Goal: Find specific page/section: Find specific page/section

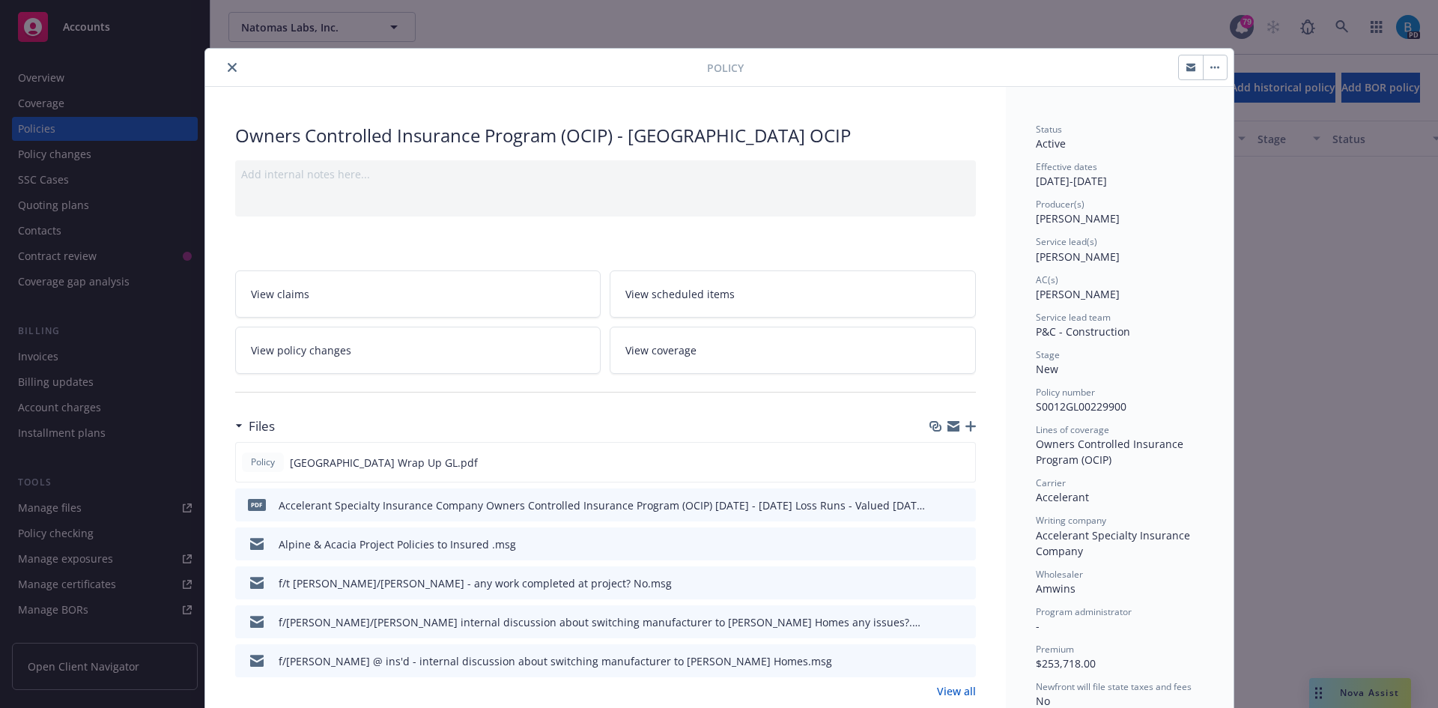
scroll to position [1676, 0]
click at [228, 67] on icon "close" at bounding box center [232, 67] width 9 height 9
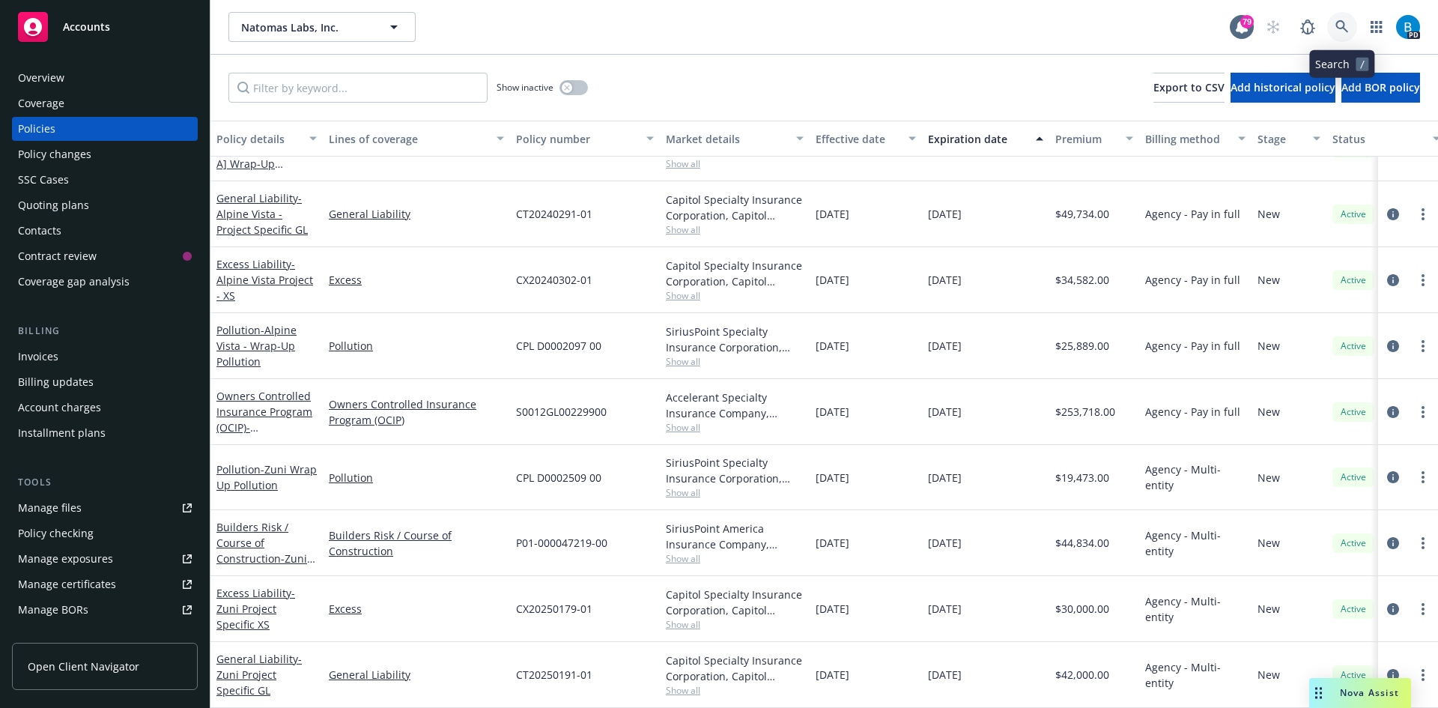
click at [1339, 22] on icon at bounding box center [1341, 26] width 13 height 13
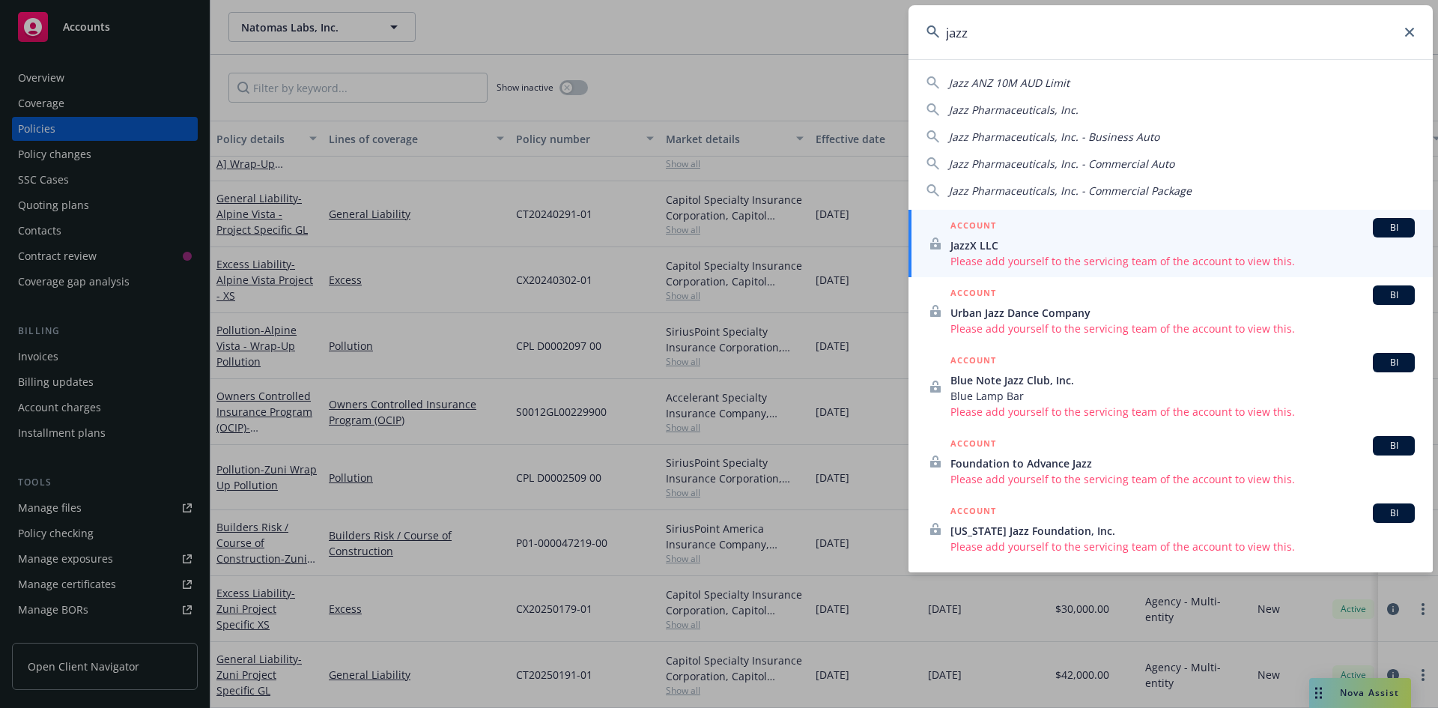
click at [1012, 106] on span "Jazz Pharmaceuticals, Inc." at bounding box center [1014, 110] width 130 height 14
type input "Jazz Pharmaceuticals, Inc."
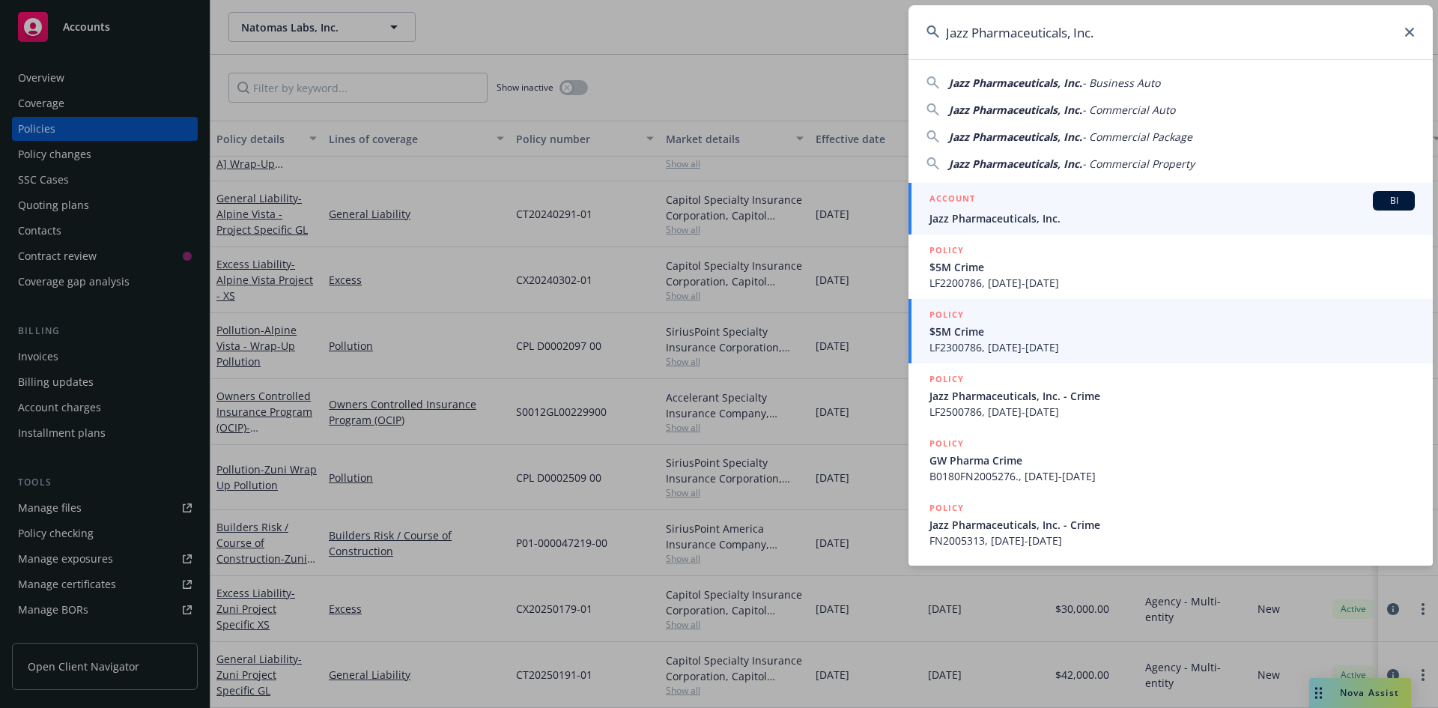
click at [1049, 208] on div "ACCOUNT BI" at bounding box center [1171, 200] width 485 height 19
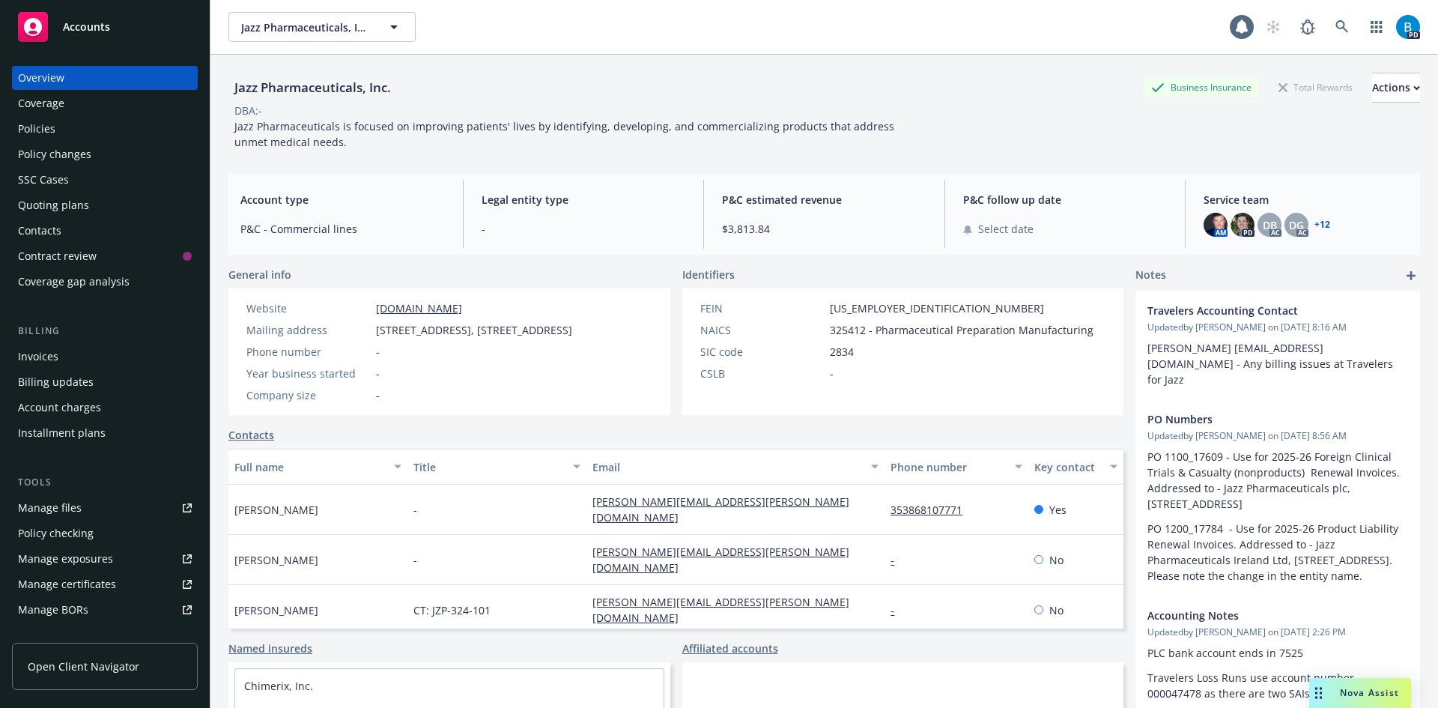
click at [46, 131] on div "Policies" at bounding box center [36, 129] width 37 height 24
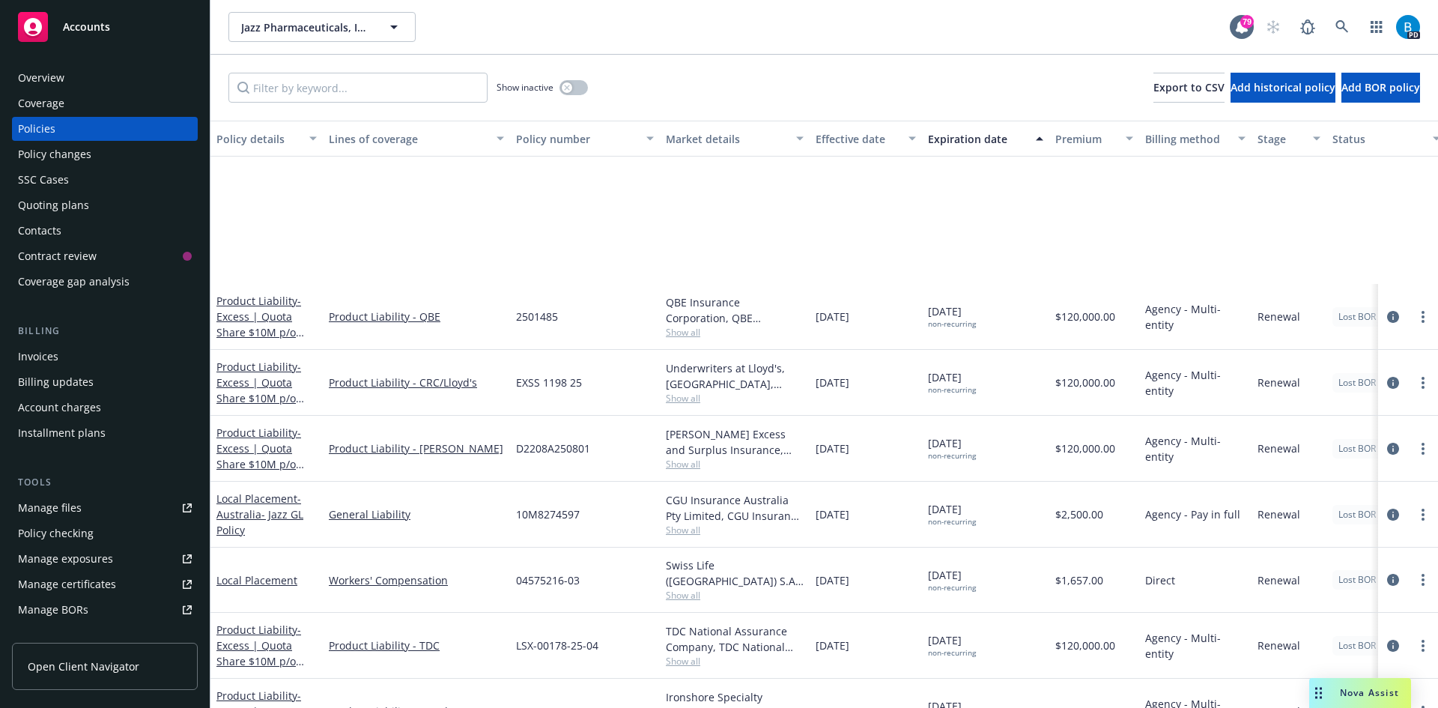
scroll to position [2846, 0]
